Goal: Transaction & Acquisition: Purchase product/service

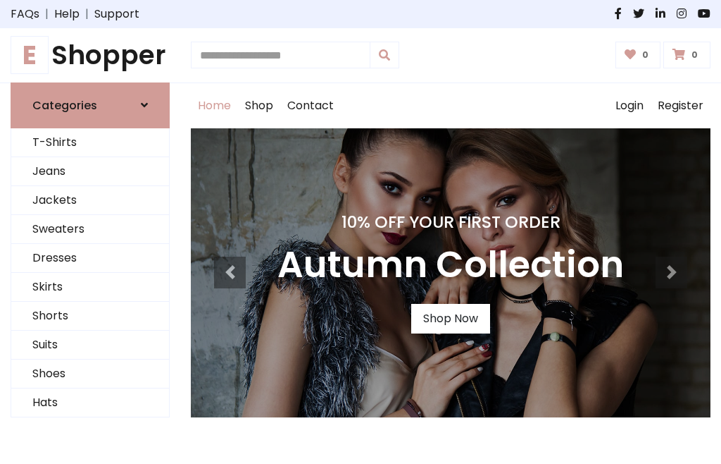
click at [361, 232] on h4 "10% Off Your First Order" at bounding box center [451, 222] width 347 height 20
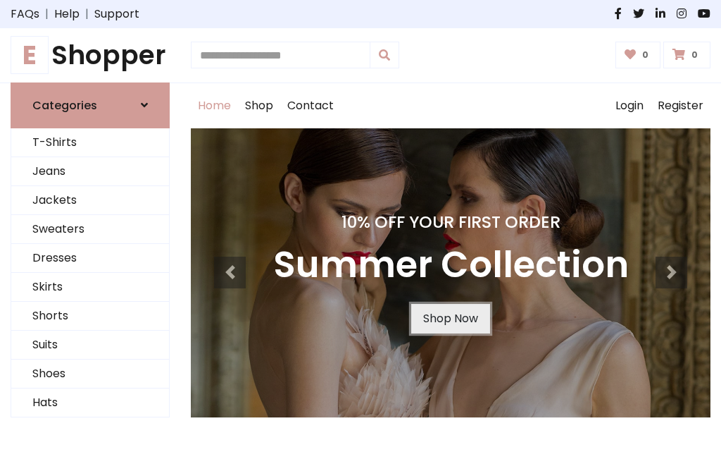
click at [450, 318] on link "Shop Now" at bounding box center [450, 319] width 79 height 30
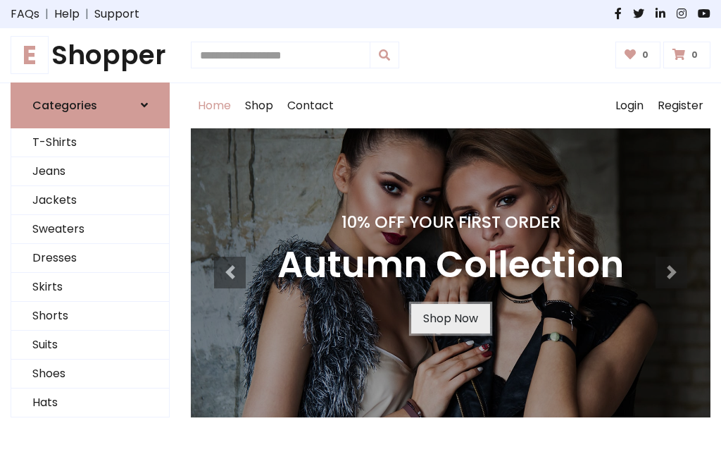
click at [450, 318] on link "Shop Now" at bounding box center [450, 319] width 79 height 30
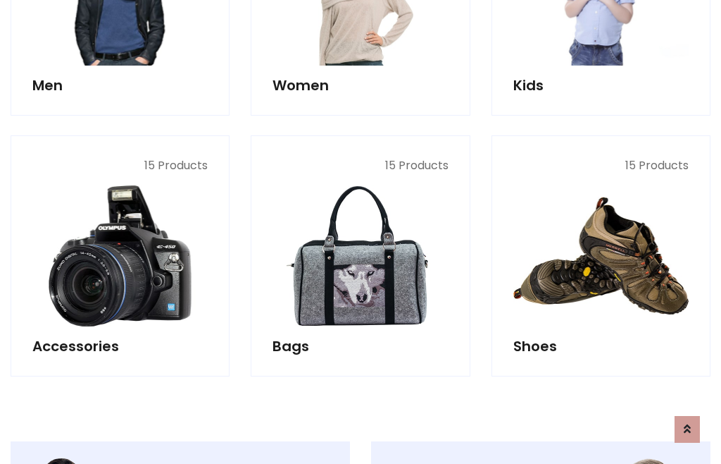
scroll to position [1405, 0]
